Goal: Task Accomplishment & Management: Manage account settings

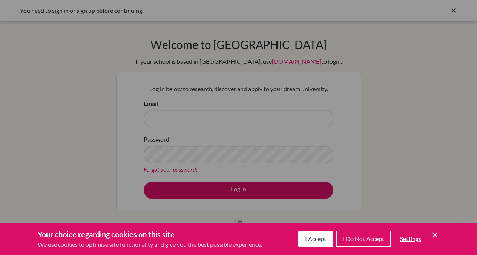
click at [324, 239] on span "I Accept" at bounding box center [315, 238] width 21 height 7
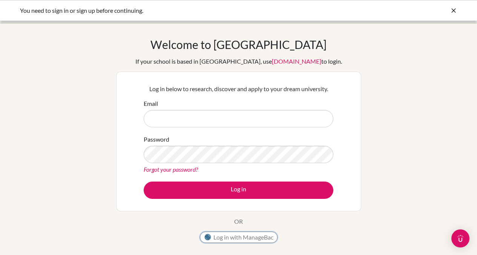
click at [263, 238] on button "Log in with ManageBac" at bounding box center [239, 237] width 78 height 11
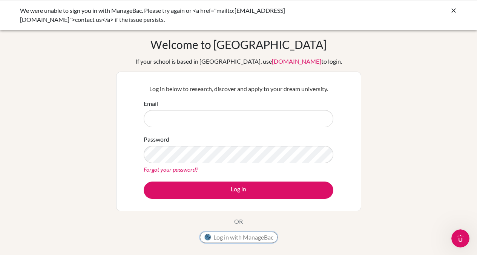
click at [216, 234] on button "Log in with ManageBac" at bounding box center [239, 237] width 78 height 11
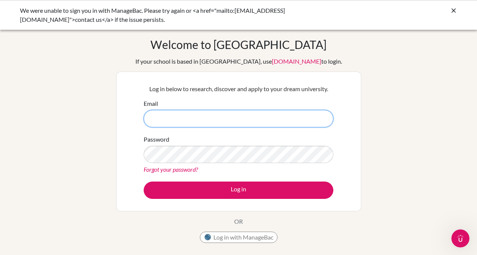
click at [197, 121] on input "Email" at bounding box center [239, 118] width 190 height 17
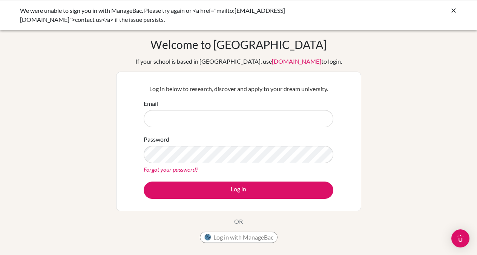
click at [200, 116] on input "Email" at bounding box center [239, 118] width 190 height 17
type input "[PERSON_NAME][EMAIL_ADDRESS][PERSON_NAME][DOMAIN_NAME]"
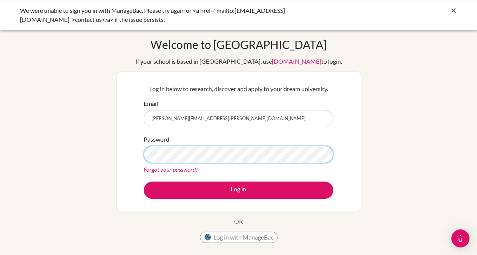
click at [144, 182] on button "Log in" at bounding box center [239, 190] width 190 height 17
